Goal: Transaction & Acquisition: Purchase product/service

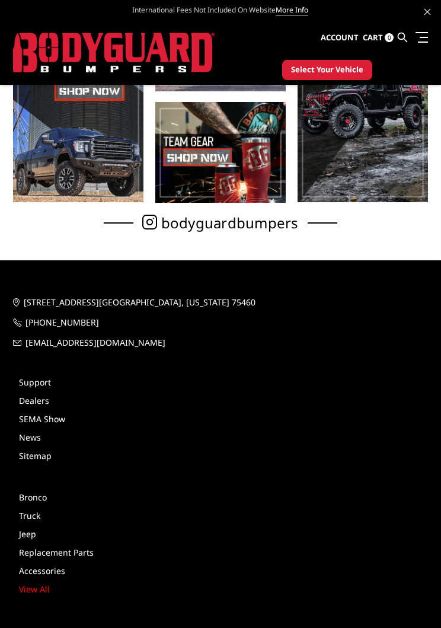
scroll to position [162, 0]
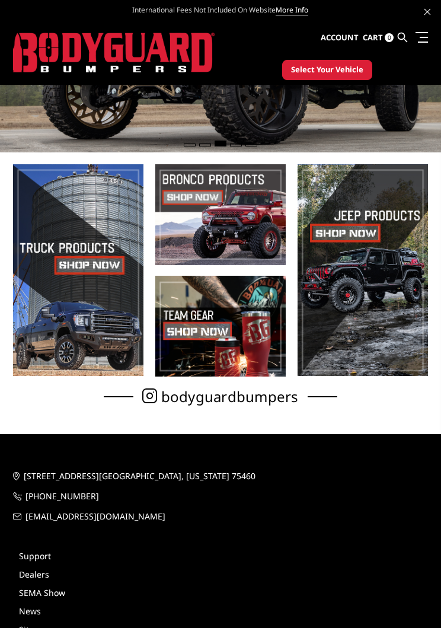
click at [109, 275] on span at bounding box center [78, 270] width 131 height 212
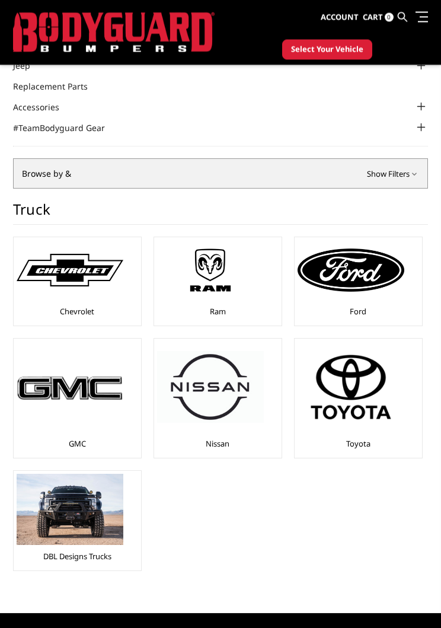
scroll to position [95, 0]
click at [366, 284] on img at bounding box center [351, 270] width 107 height 43
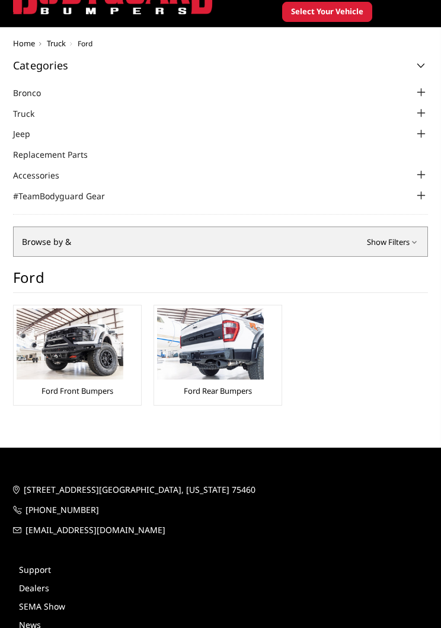
scroll to position [69, 0]
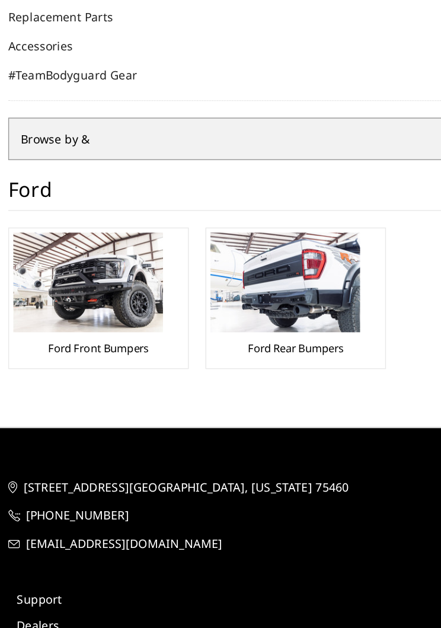
click at [85, 344] on link "Ford Front Bumpers" at bounding box center [78, 349] width 72 height 11
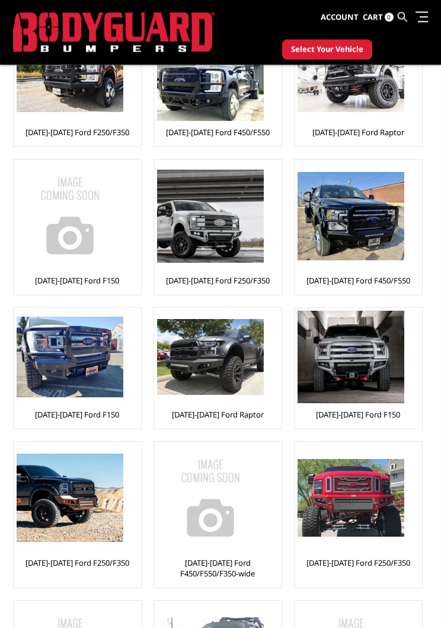
scroll to position [304, 0]
click at [239, 244] on img at bounding box center [210, 216] width 107 height 93
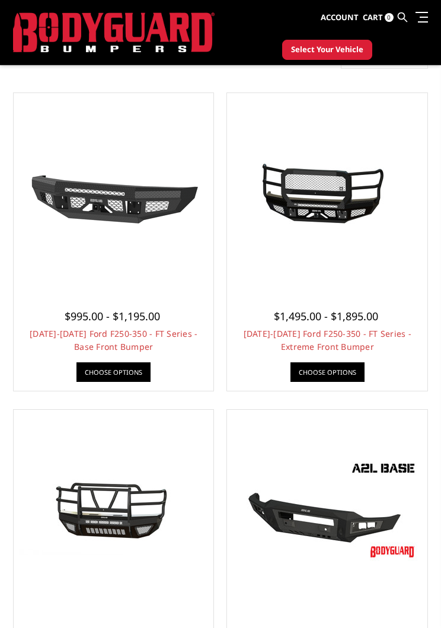
scroll to position [285, 0]
click at [157, 195] on img at bounding box center [114, 194] width 190 height 107
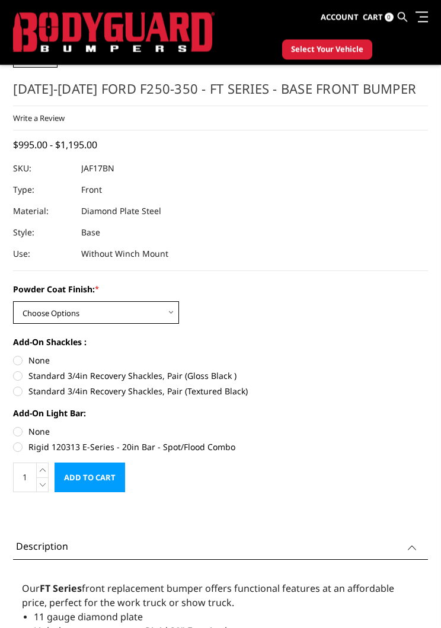
click at [172, 317] on select "Choose Options Bare Metal Gloss Black Powder Coat Textured Black Powder Coat" at bounding box center [96, 313] width 166 height 23
select select "3373"
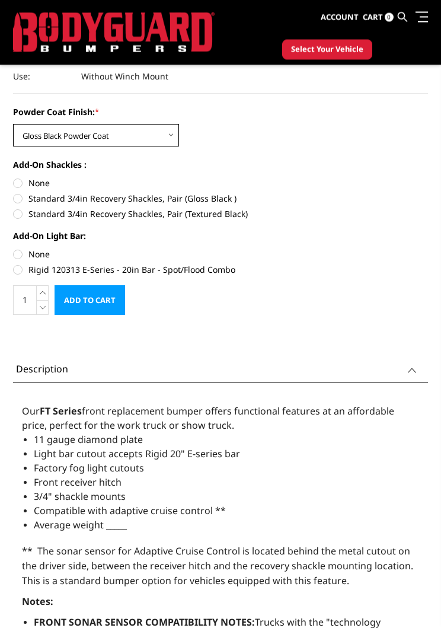
scroll to position [591, 0]
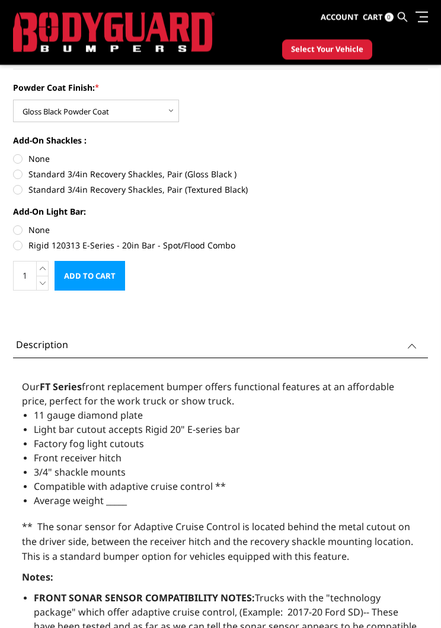
click at [26, 247] on label "Rigid 120313 E-Series - 20in Bar - Spot/Flood Combo" at bounding box center [220, 246] width 415 height 12
click at [428, 225] on input "Rigid 120313 E-Series - 20in Bar - Spot/Flood Combo" at bounding box center [428, 224] width 1 height 1
radio input "true"
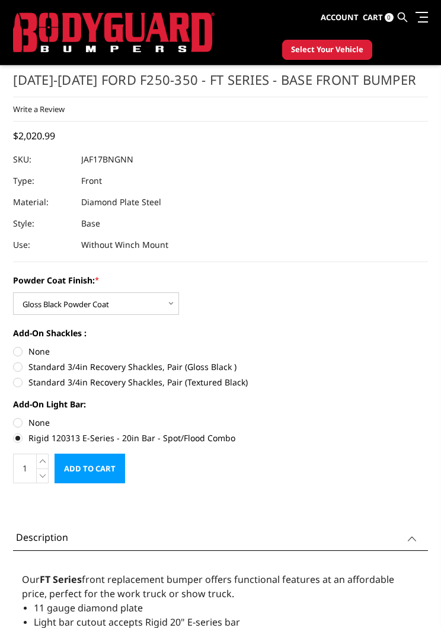
scroll to position [409, 0]
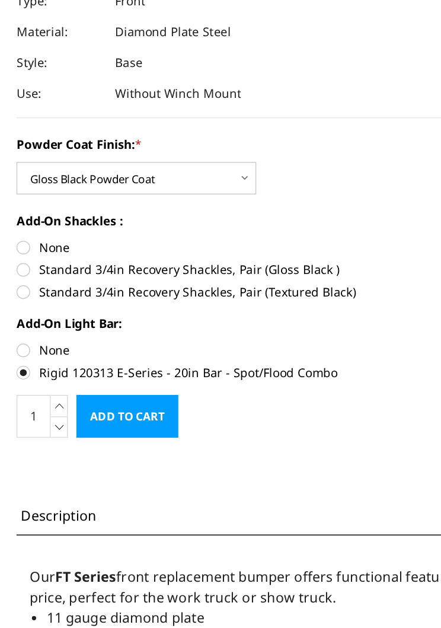
click at [30, 351] on label "Standard 3/4in Recovery Shackles, Pair (Gloss Black )" at bounding box center [220, 357] width 415 height 12
click at [428, 335] on input "Standard 3/4in Recovery Shackles, Pair (Gloss Black )" at bounding box center [428, 335] width 1 height 1
radio input "true"
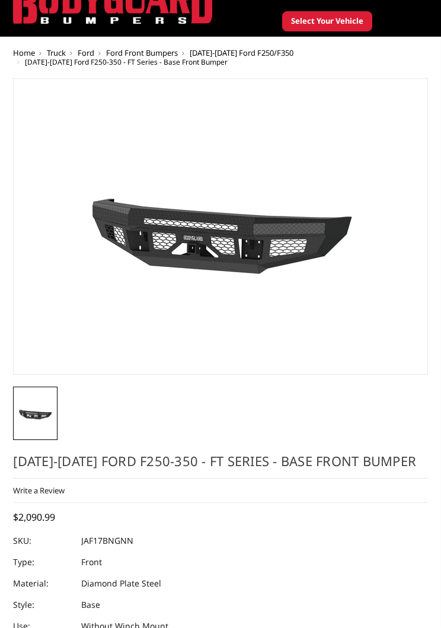
scroll to position [0, 0]
